Goal: Complete application form

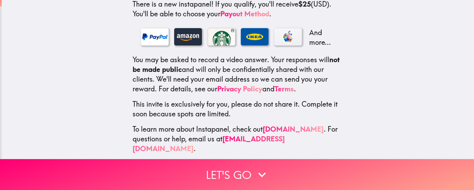
scroll to position [139, 0]
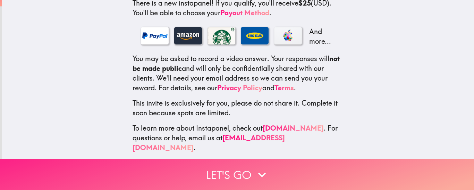
click at [255, 167] on icon "button" at bounding box center [262, 174] width 15 height 15
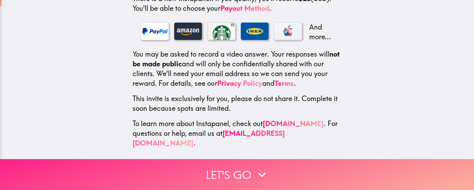
scroll to position [0, 0]
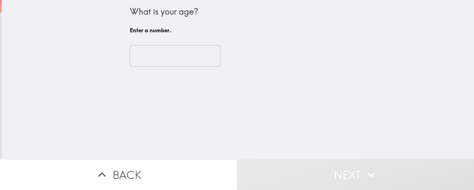
click at [191, 55] on input "number" at bounding box center [175, 56] width 91 height 22
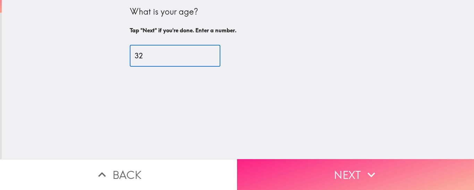
type input "32"
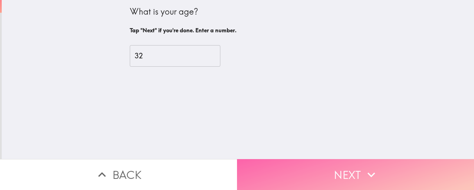
click at [299, 164] on button "Next" at bounding box center [355, 174] width 237 height 31
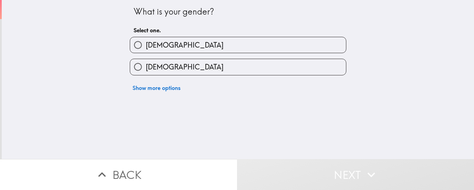
click at [167, 43] on label "[DEMOGRAPHIC_DATA]" at bounding box center [238, 45] width 216 height 16
click at [146, 43] on input "[DEMOGRAPHIC_DATA]" at bounding box center [138, 45] width 16 height 16
radio input "true"
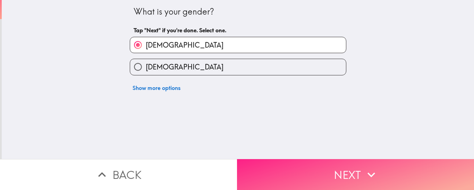
click at [300, 160] on button "Next" at bounding box center [355, 174] width 237 height 31
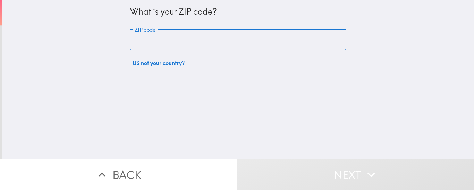
click at [176, 46] on input "ZIP code" at bounding box center [238, 40] width 217 height 22
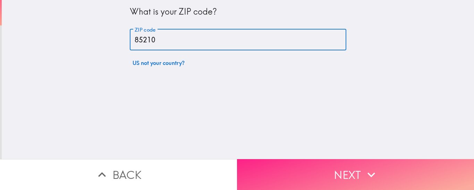
type input "85210"
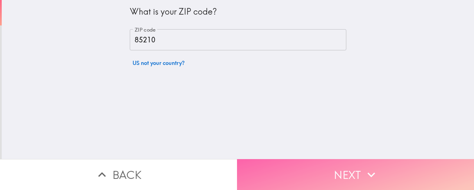
click at [341, 178] on button "Next" at bounding box center [355, 174] width 237 height 31
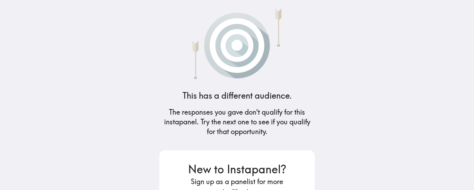
scroll to position [104, 0]
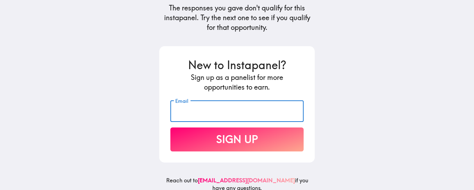
click at [240, 118] on input "Email" at bounding box center [237, 111] width 133 height 22
type input "[EMAIL_ADDRESS][DOMAIN_NAME]"
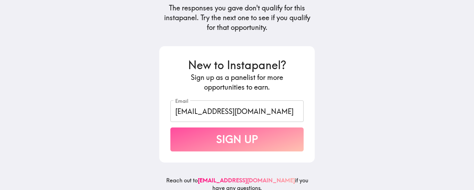
drag, startPoint x: 246, startPoint y: 149, endPoint x: 249, endPoint y: 146, distance: 4.7
click at [249, 146] on button "Sign Up" at bounding box center [237, 139] width 133 height 24
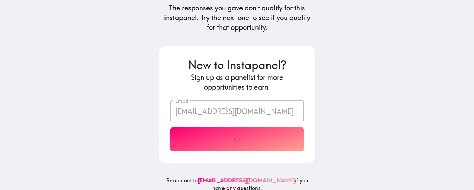
scroll to position [84, 0]
